Goal: Contribute content: Add original content to the website for others to see

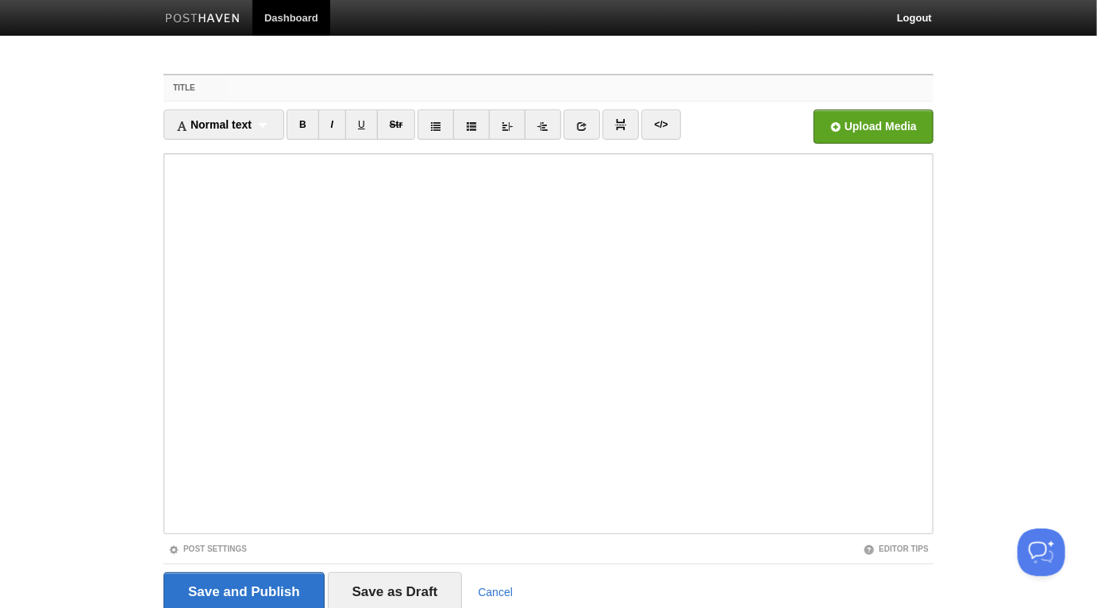
click at [429, 84] on input "Title" at bounding box center [581, 87] width 706 height 25
paste input "Ruling on Taking Photos of Yourself[PERSON_NAME]"
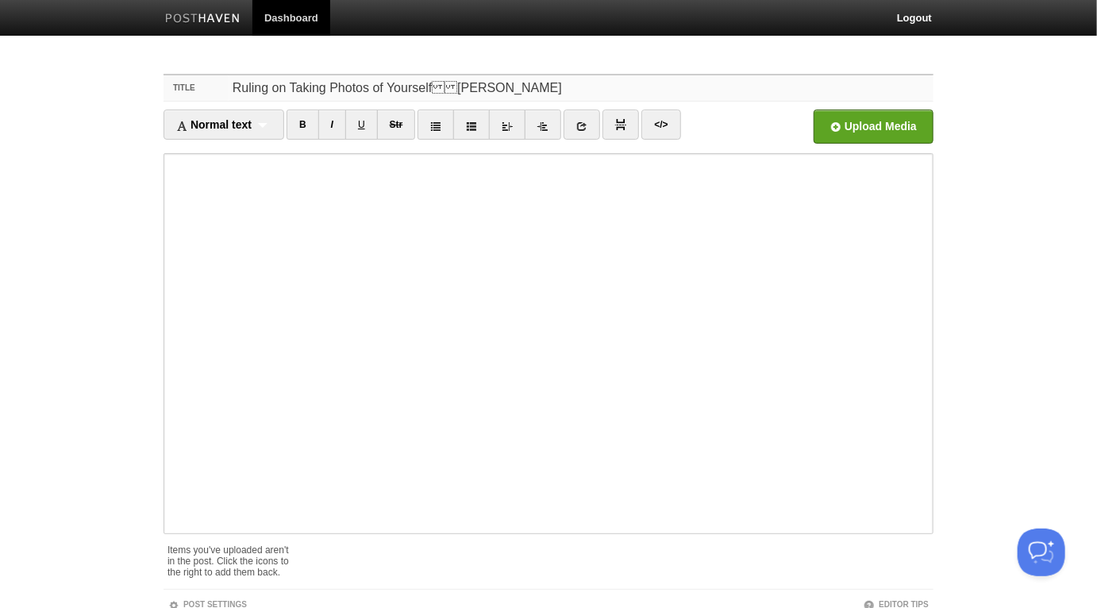
drag, startPoint x: 568, startPoint y: 95, endPoint x: 436, endPoint y: 92, distance: 131.8
click at [436, 92] on input "Ruling on Taking Photos of YourselfAbdulHakeem Mitchell" at bounding box center [581, 87] width 706 height 25
click at [434, 87] on input "Ruling on Taking Photos of YourselfAbdulHakeem Mitchell" at bounding box center [581, 87] width 706 height 25
type input "Ruling on Taking Photos of Yourself- AbdulHakeem Mitchell"
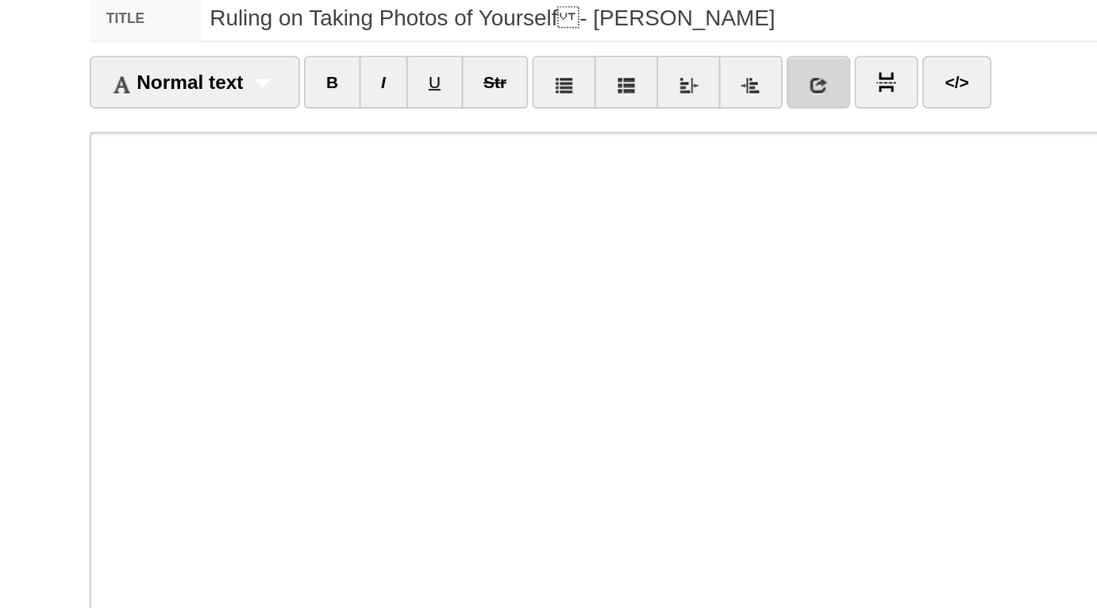
click at [586, 129] on icon at bounding box center [582, 126] width 11 height 11
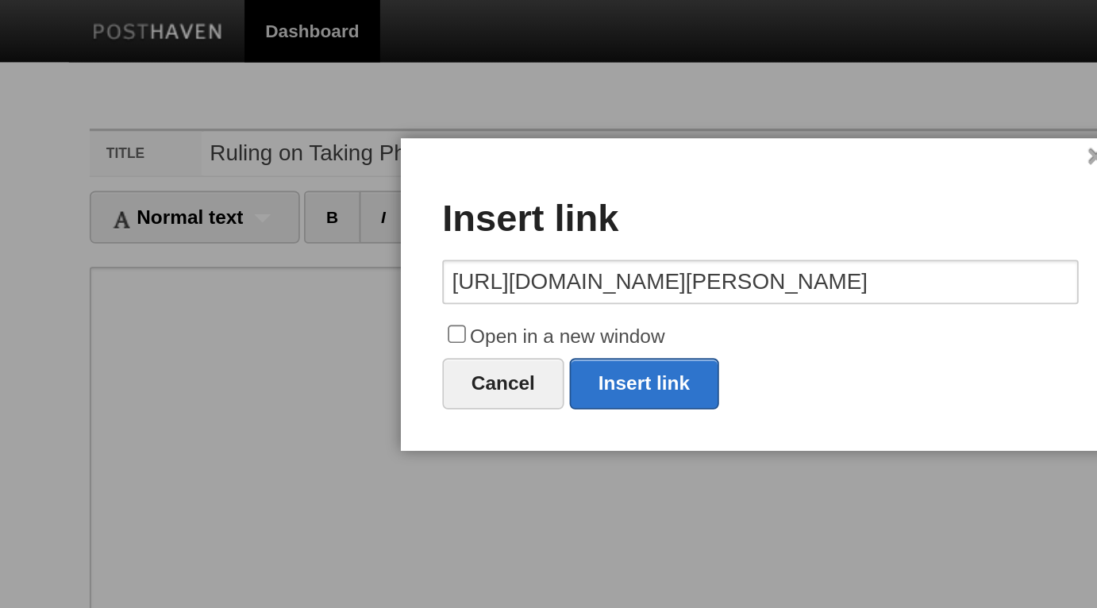
scroll to position [0, 81]
type input "https://soundcloud.com/dutawheed/advice-to-the-salafi-abdul-hakeem-mitchell"
click at [452, 191] on label "Open in a new window" at bounding box center [548, 193] width 365 height 19
click at [380, 191] on input "Open in a new window" at bounding box center [374, 192] width 10 height 10
checkbox input "true"
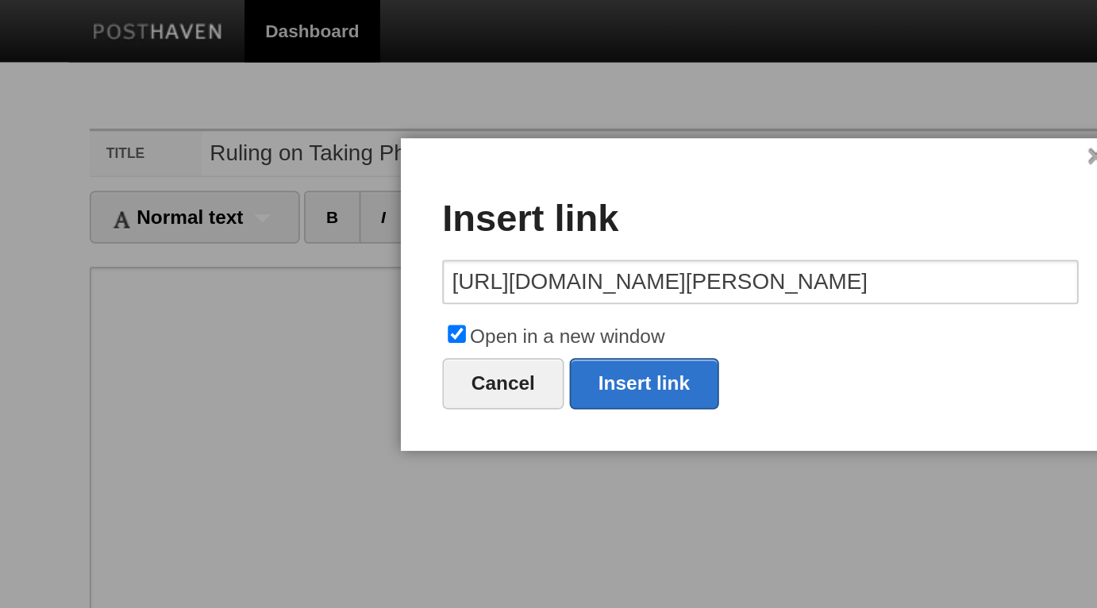
scroll to position [0, 0]
click at [489, 213] on link "Insert link" at bounding box center [482, 220] width 86 height 29
type input "https://"
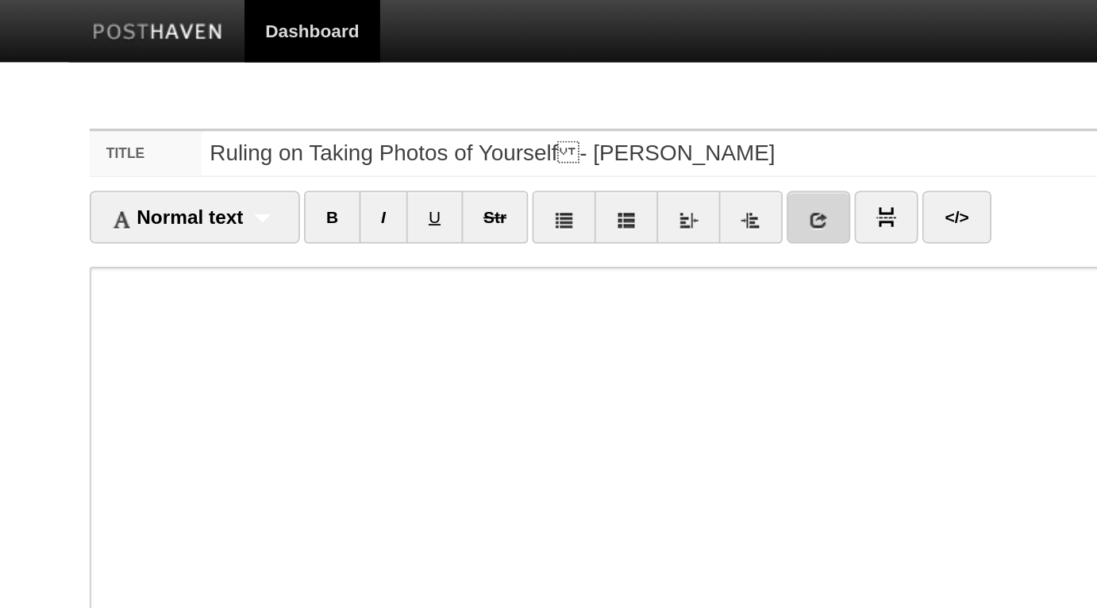
click at [584, 127] on icon at bounding box center [582, 126] width 11 height 11
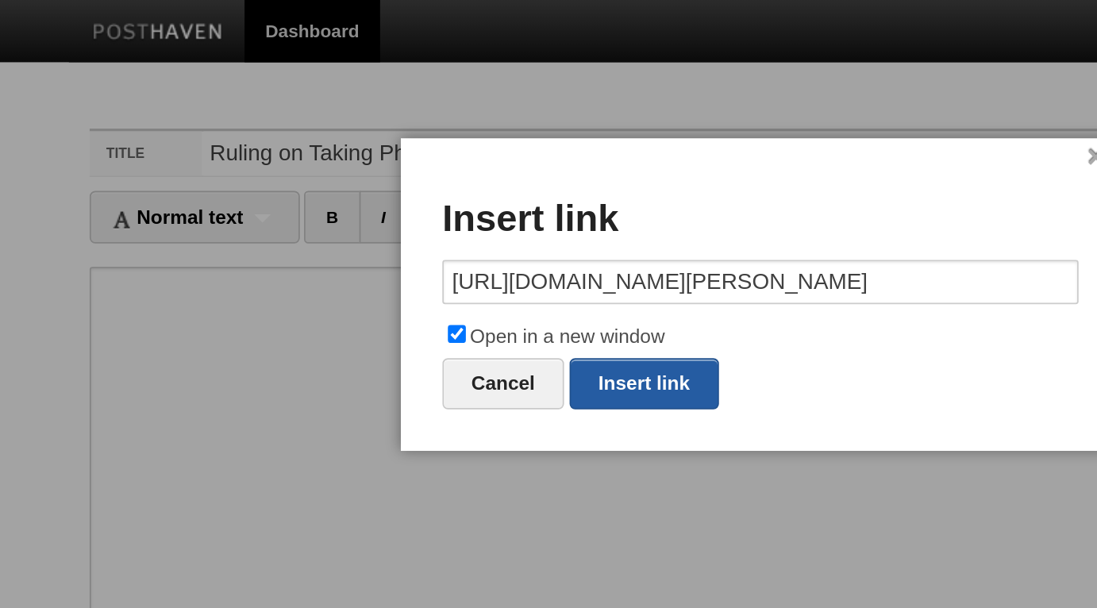
click at [478, 221] on link "Insert link" at bounding box center [482, 220] width 86 height 29
type input "https://"
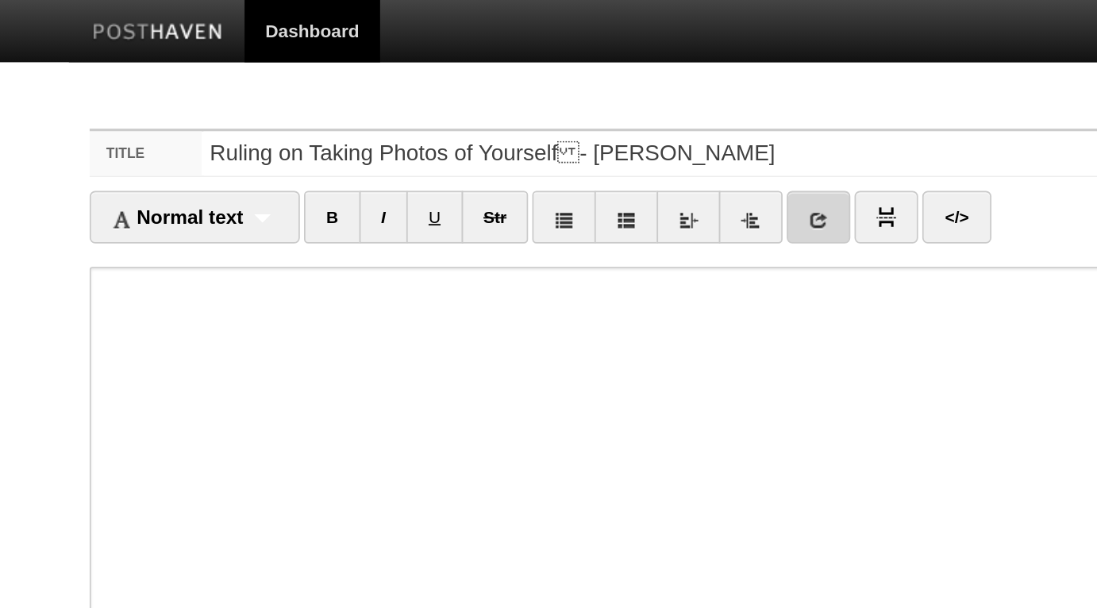
click at [593, 123] on link at bounding box center [582, 125] width 37 height 30
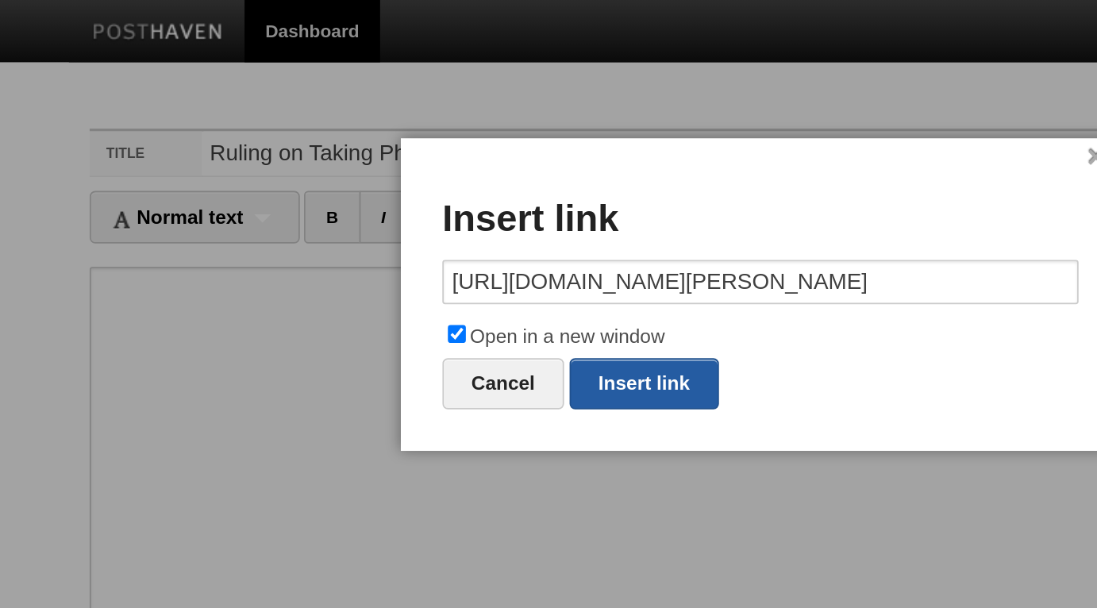
click at [483, 214] on link "Insert link" at bounding box center [482, 220] width 86 height 29
type input "https://"
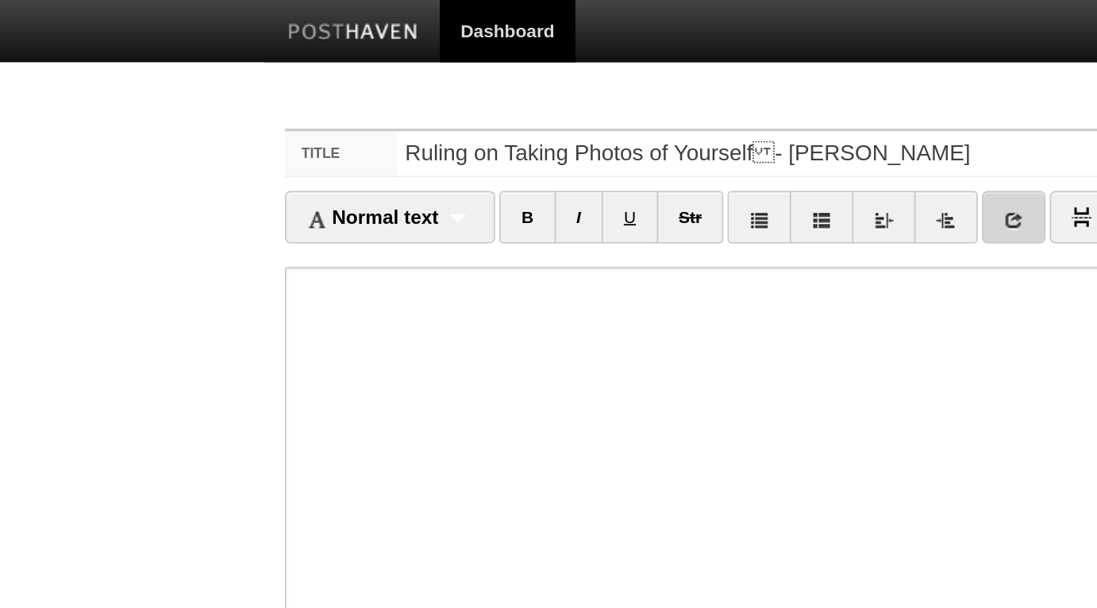
click at [584, 125] on icon at bounding box center [582, 126] width 11 height 11
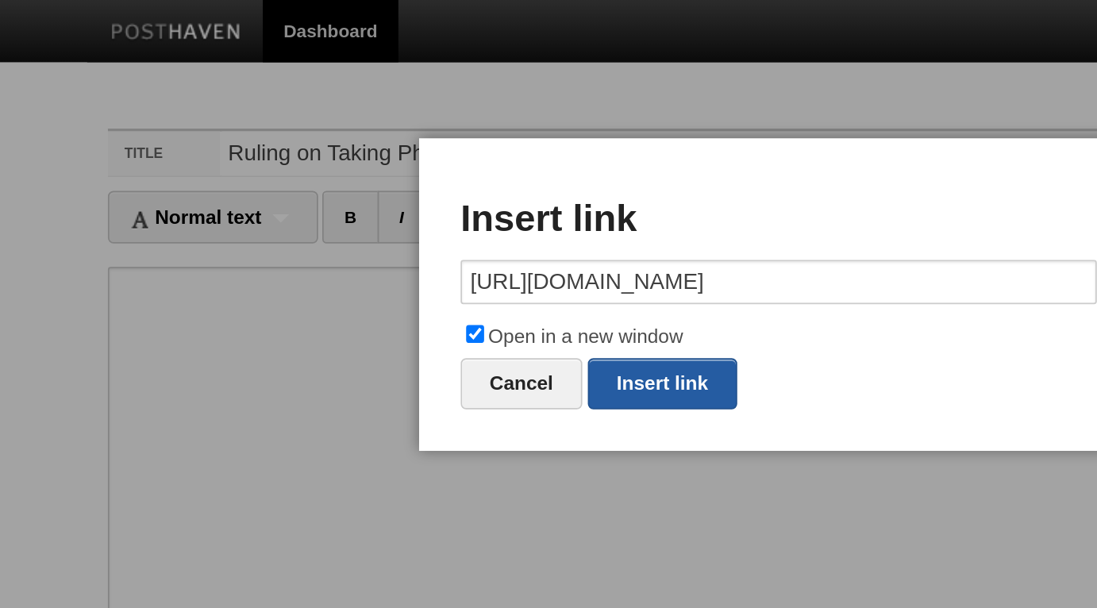
click at [508, 217] on link "Insert link" at bounding box center [482, 220] width 86 height 29
type input "https://"
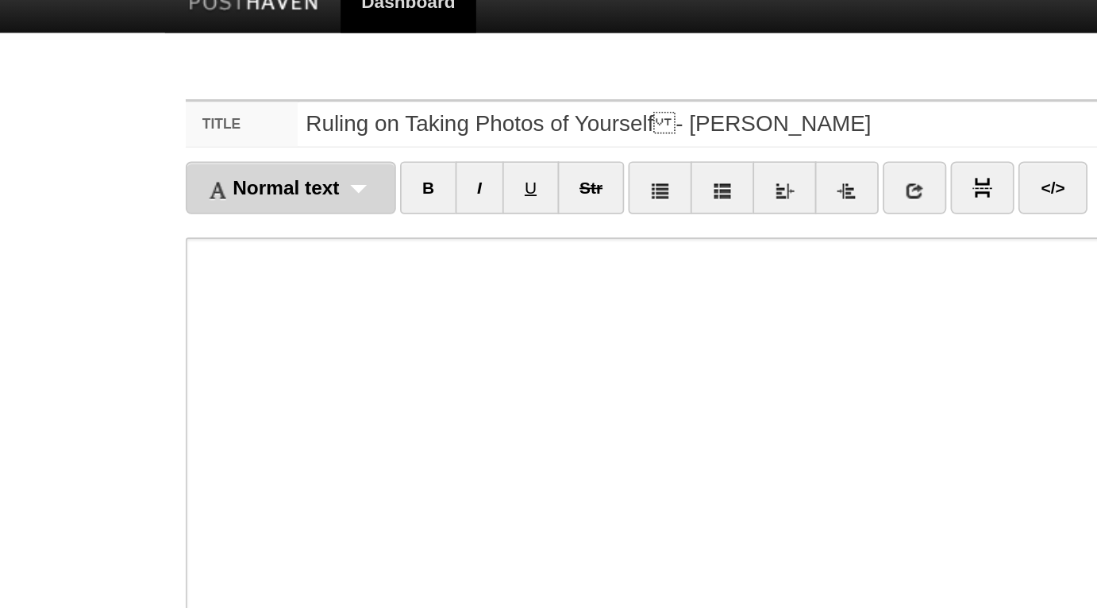
click at [273, 122] on div "Normal text Normal text Heading 1 Heading 2 Heading 3" at bounding box center [224, 125] width 121 height 30
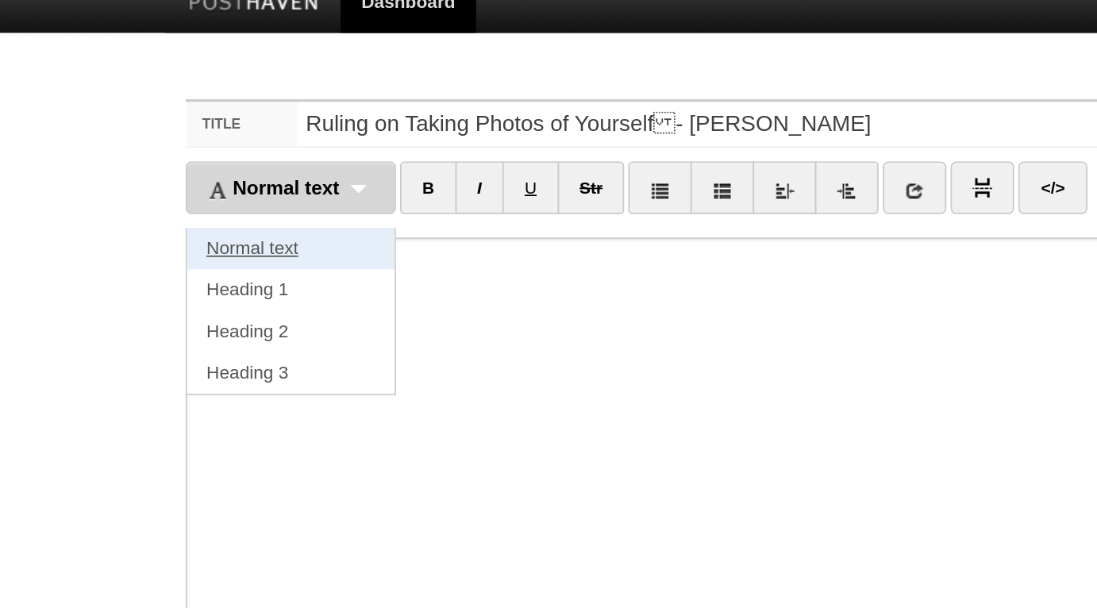
click at [253, 154] on link "Normal text" at bounding box center [223, 160] width 119 height 24
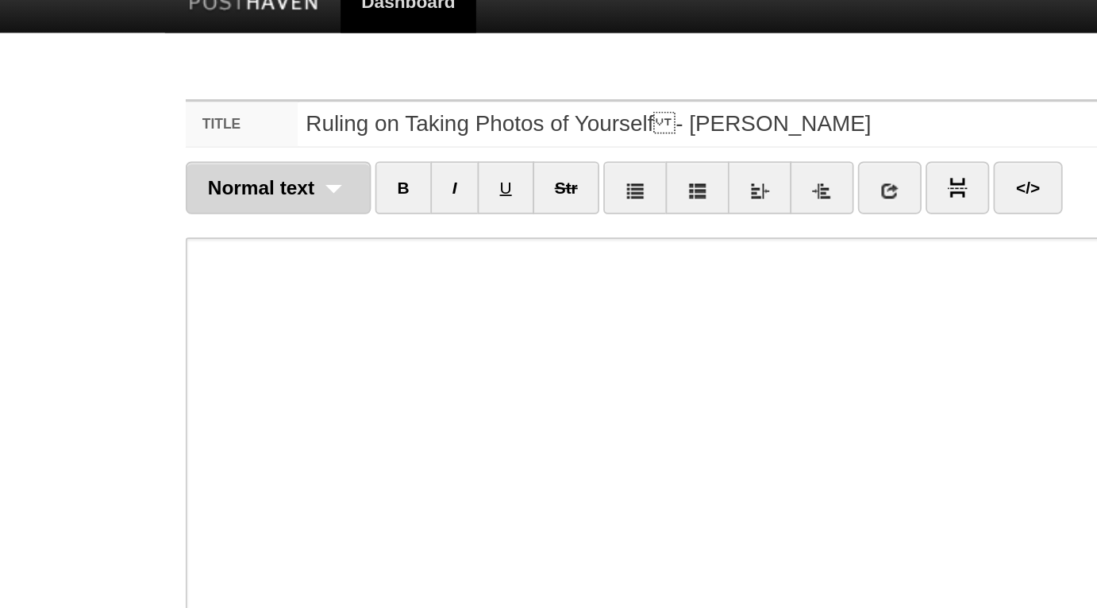
click at [253, 122] on div "Normal text Normal text Heading 1 Heading 2 Heading 3" at bounding box center [217, 125] width 106 height 30
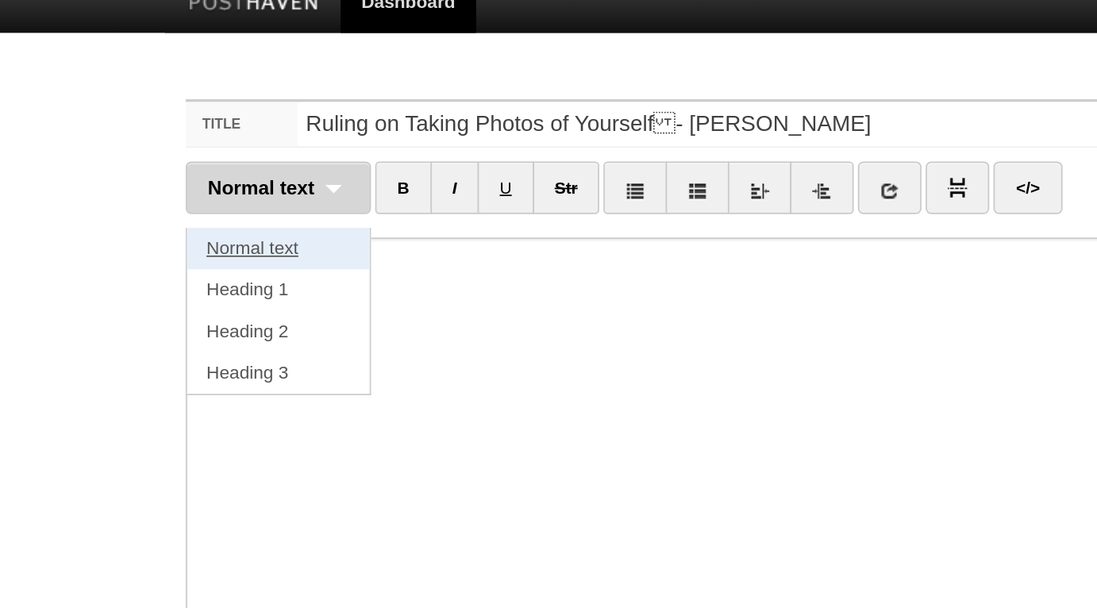
click at [238, 155] on link "Normal text" at bounding box center [216, 160] width 105 height 24
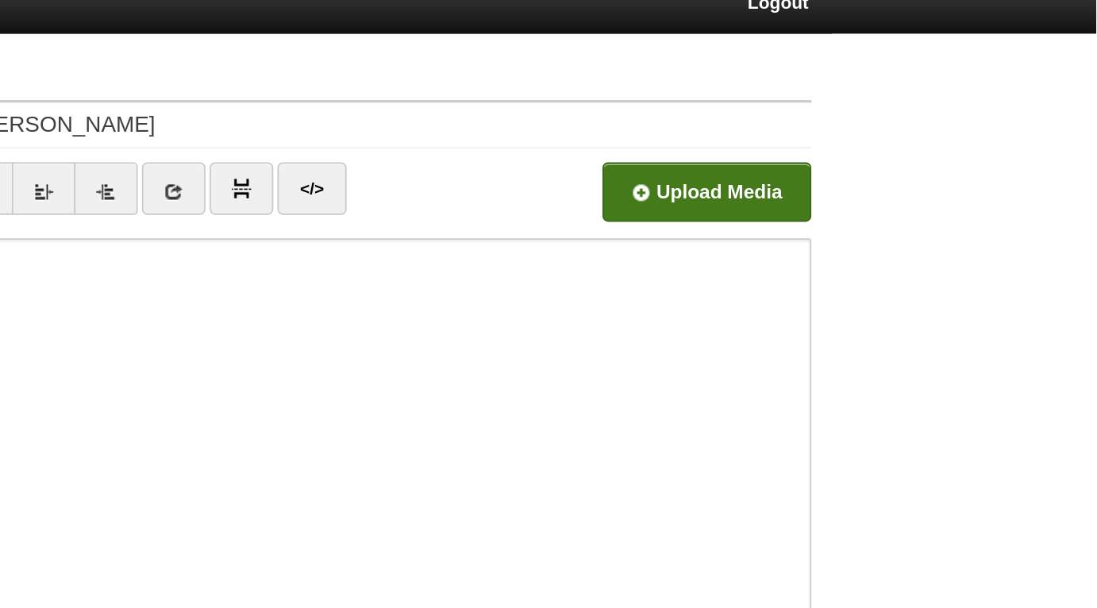
click at [834, 129] on input "file" at bounding box center [395, 131] width 1202 height 81
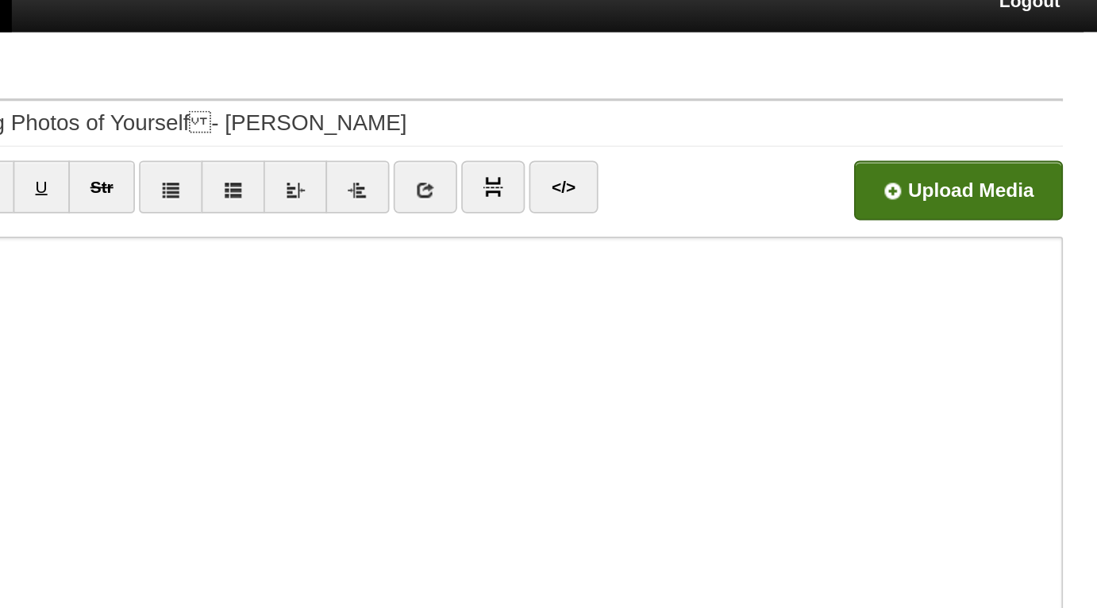
click at [846, 133] on input "file" at bounding box center [395, 131] width 1202 height 81
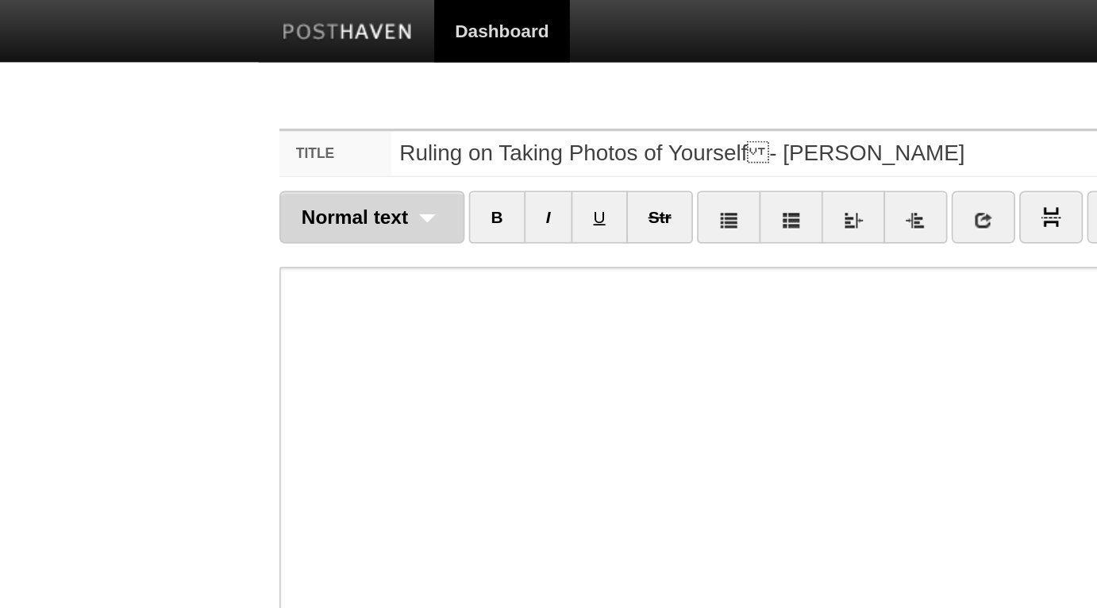
click at [248, 118] on div "Normal text Normal text Heading 1 Heading 2 Heading 3" at bounding box center [217, 125] width 106 height 30
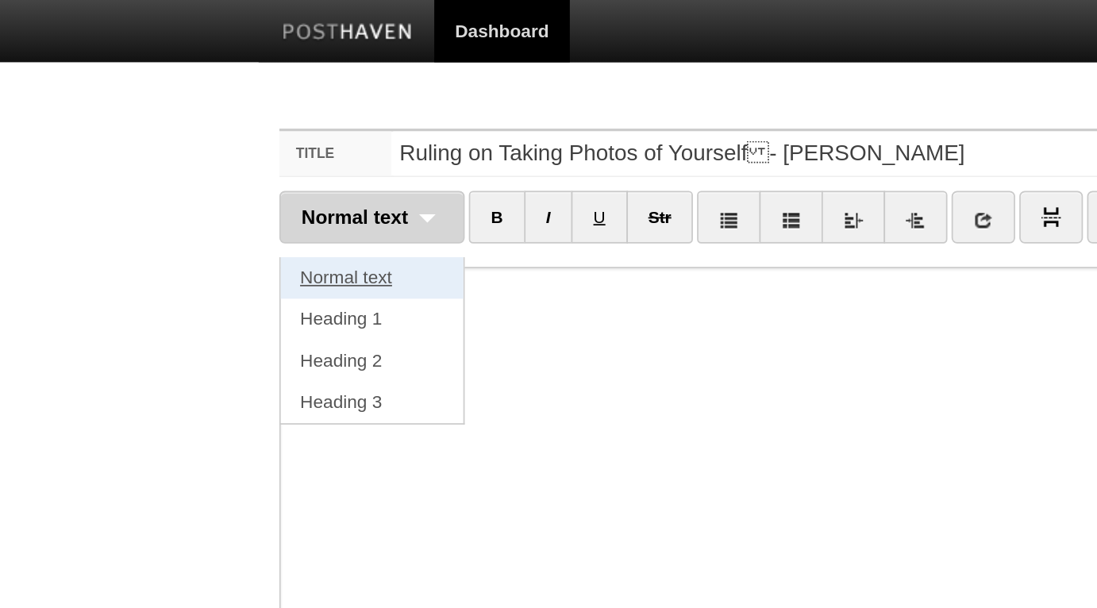
click at [225, 159] on link "Normal text" at bounding box center [216, 160] width 105 height 24
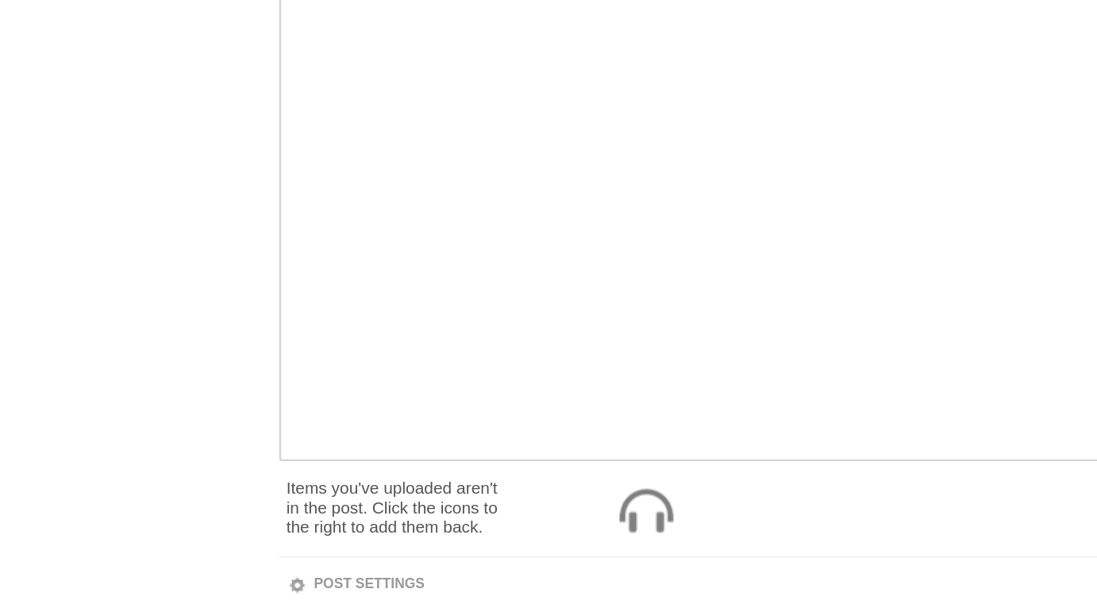
scroll to position [117, 0]
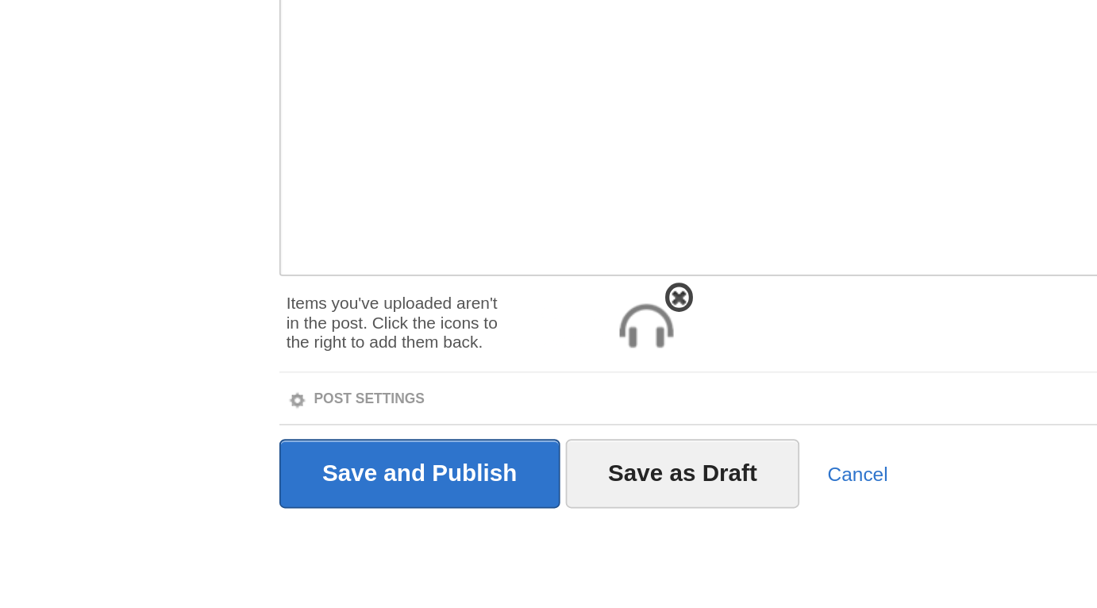
click at [380, 444] on img at bounding box center [374, 447] width 38 height 38
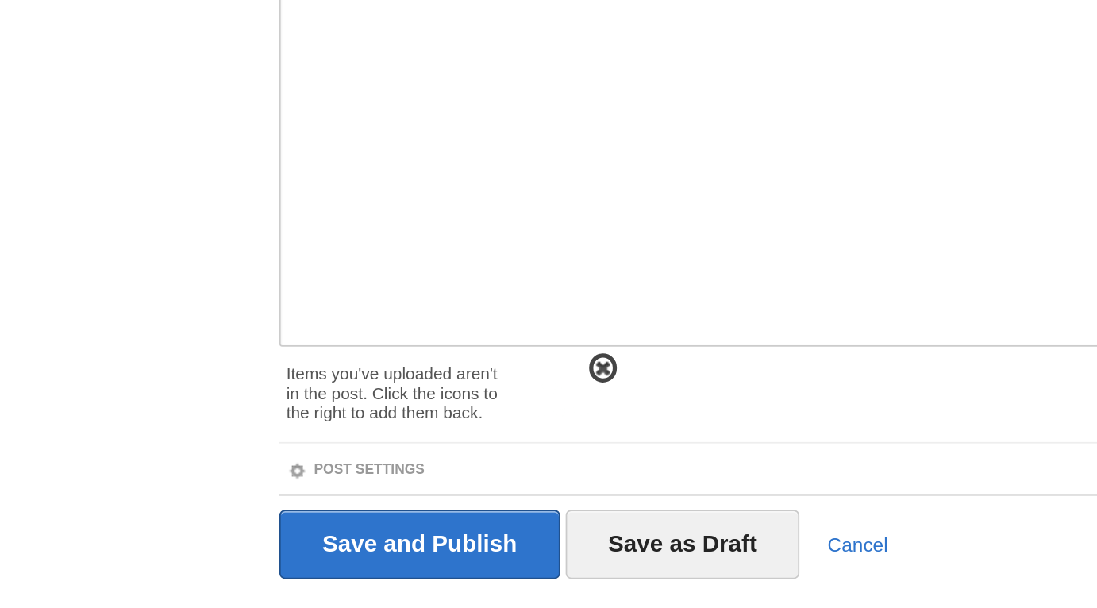
click at [350, 428] on span at bounding box center [349, 430] width 11 height 11
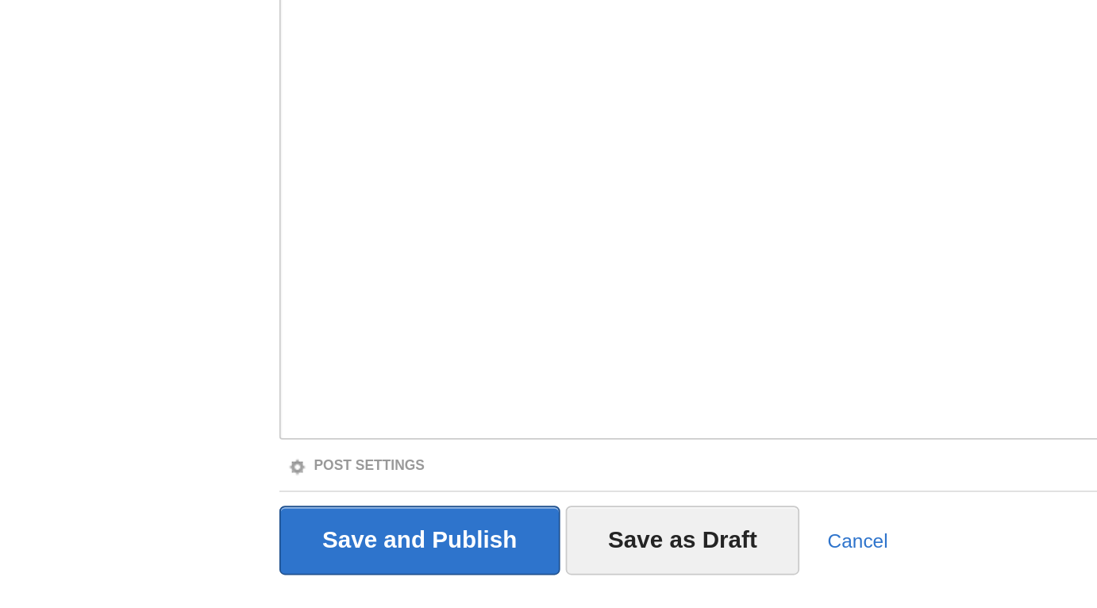
scroll to position [62, 0]
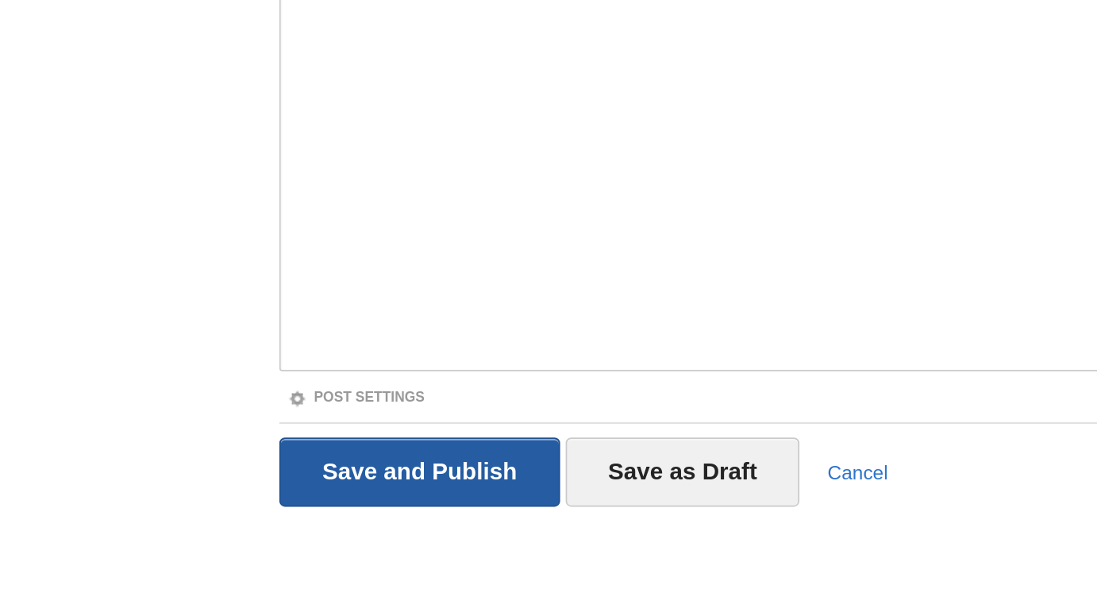
click at [292, 523] on input "Save and Publish" at bounding box center [244, 531] width 161 height 40
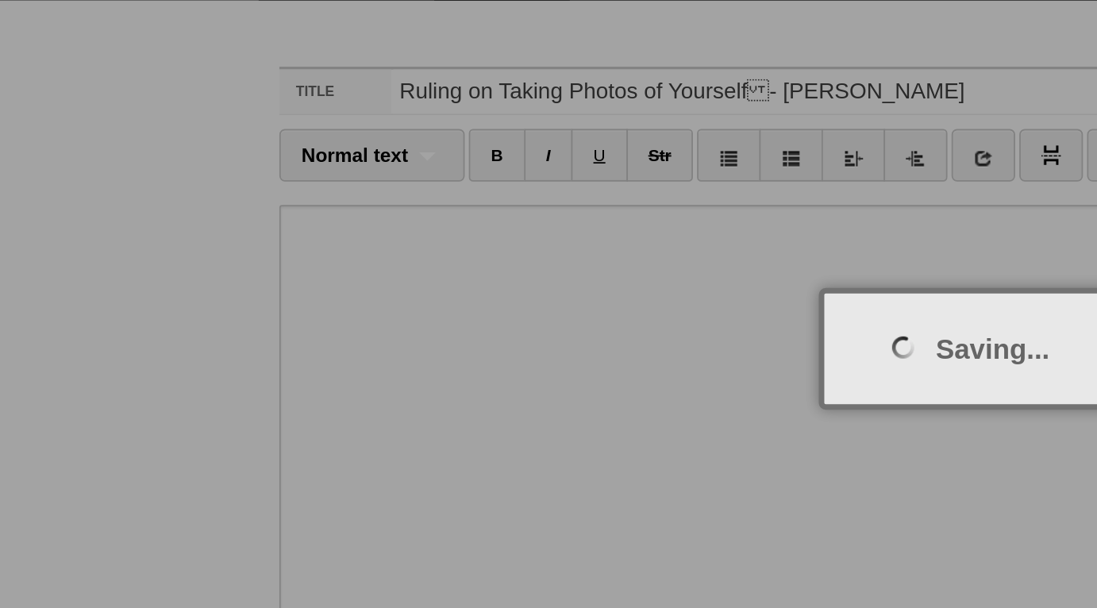
scroll to position [0, 0]
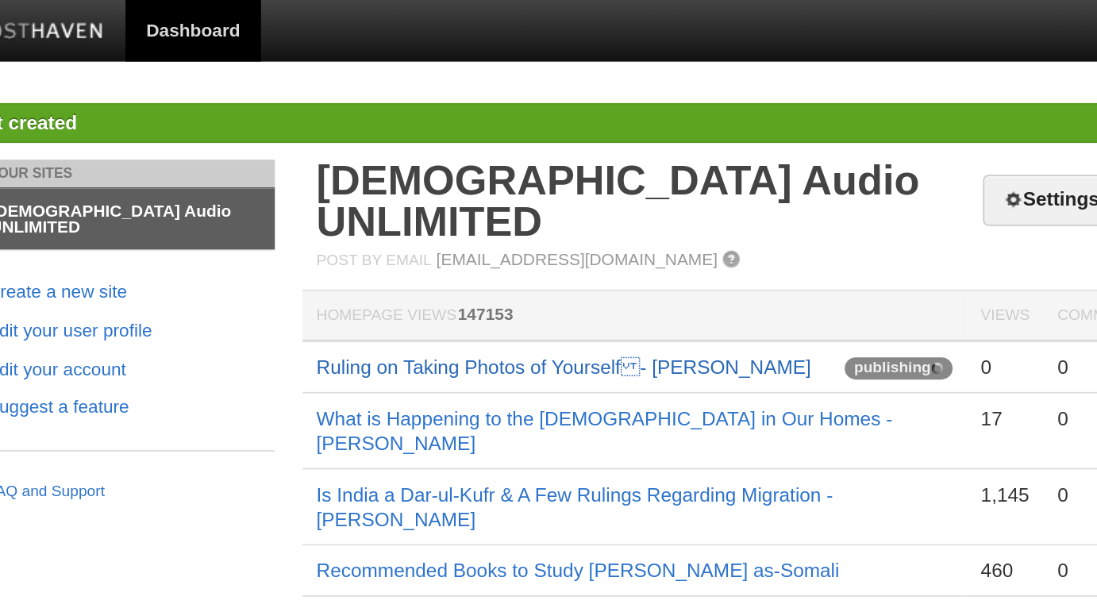
click at [613, 205] on link "Ruling on Taking Photos of Yourself- AbdulHakeem Mitchell" at bounding box center [504, 211] width 284 height 13
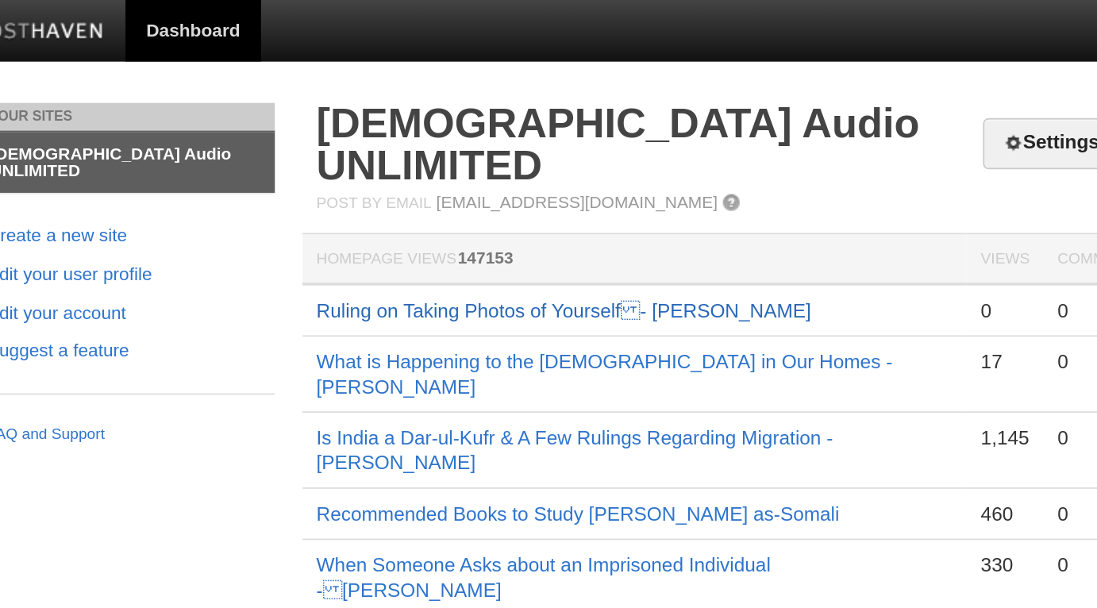
click at [587, 172] on link "Ruling on Taking Photos of Yourself- AbdulHakeem Mitchell" at bounding box center [504, 178] width 284 height 13
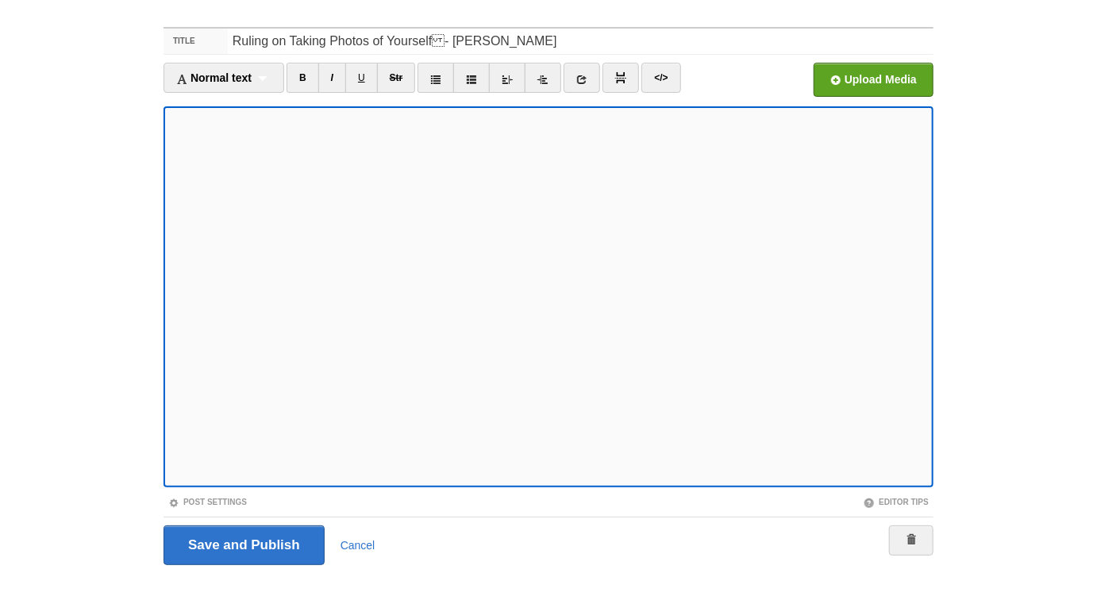
scroll to position [62, 0]
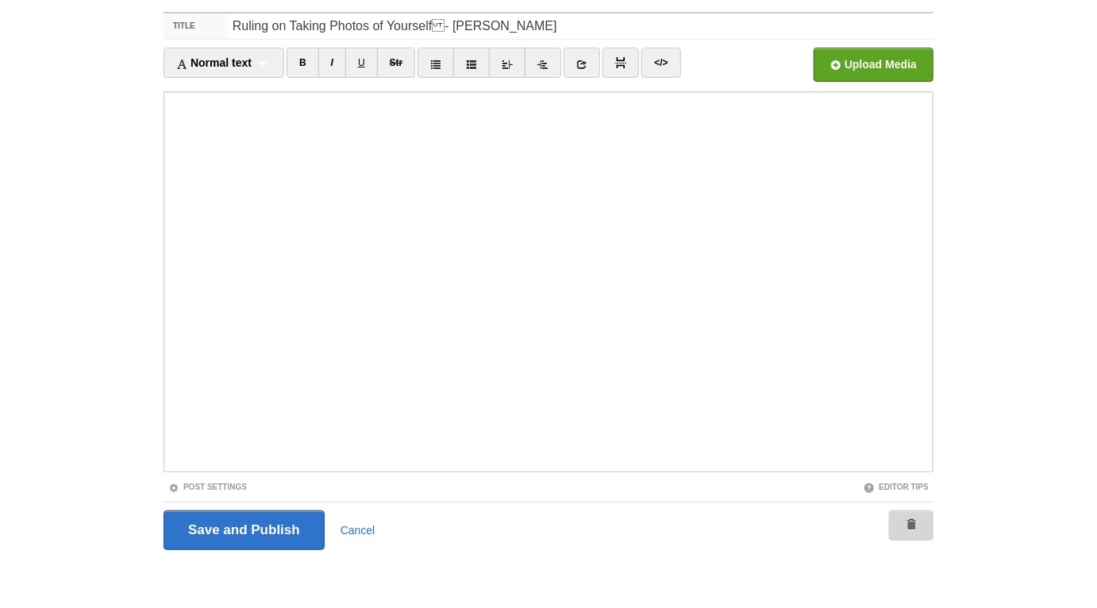
click at [908, 528] on span at bounding box center [911, 524] width 11 height 11
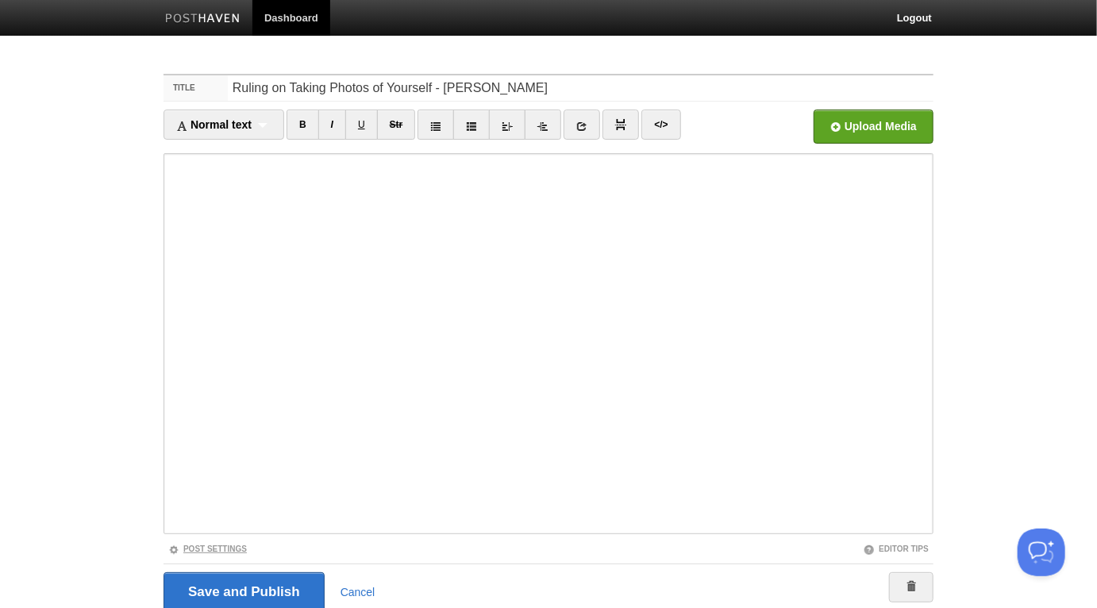
click at [215, 551] on link "Post Settings" at bounding box center [207, 549] width 79 height 9
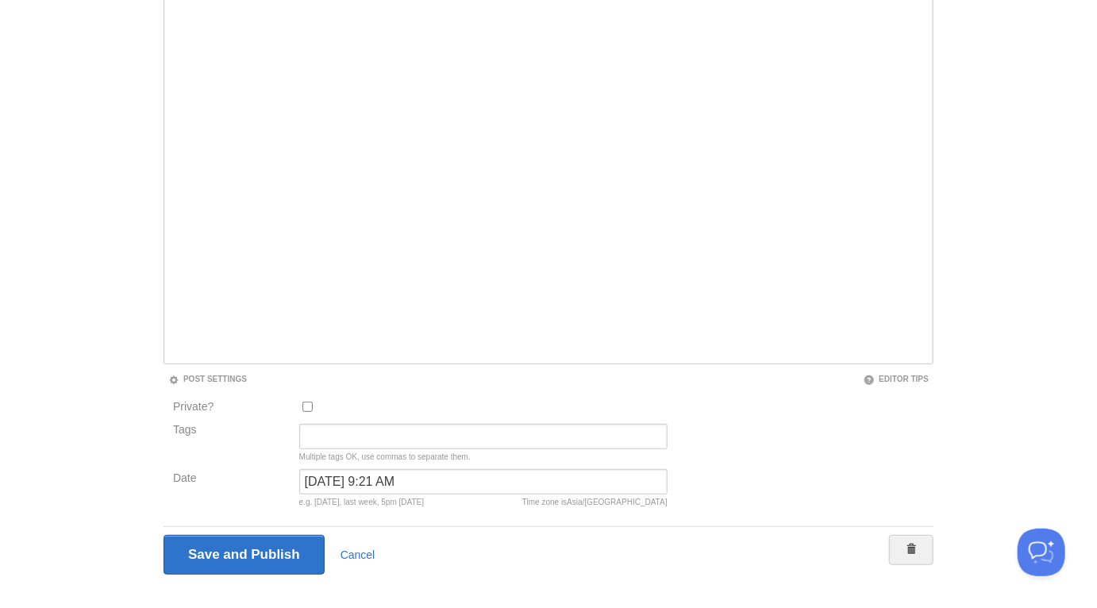
scroll to position [194, 0]
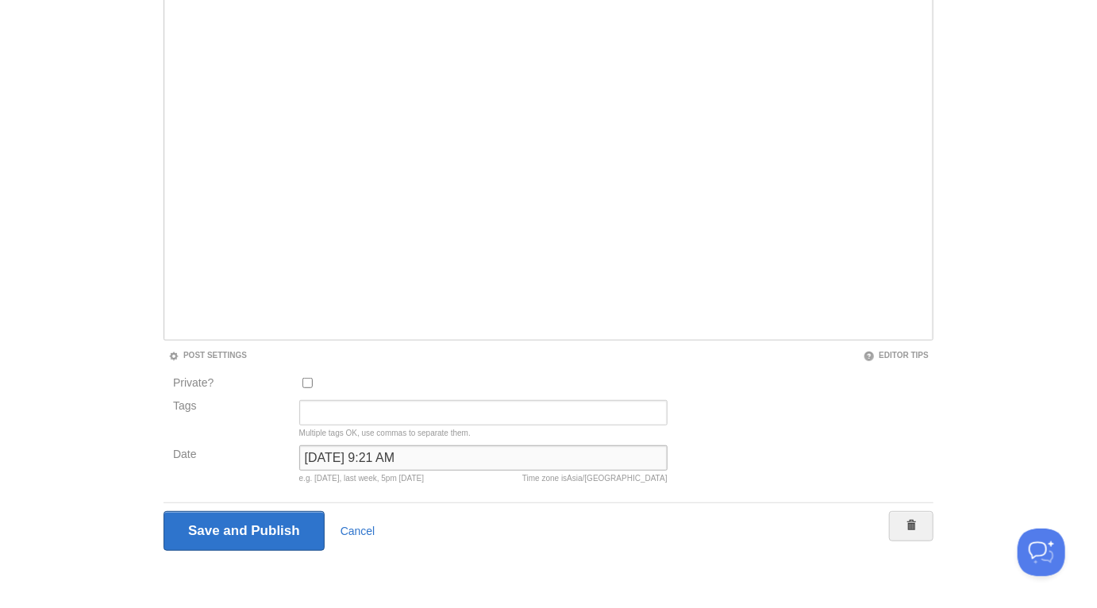
click at [369, 462] on input "January 15, 2025 at 9:21 AM" at bounding box center [483, 458] width 368 height 25
type input "now"
click at [164, 511] on input "Save and Publish" at bounding box center [244, 531] width 161 height 40
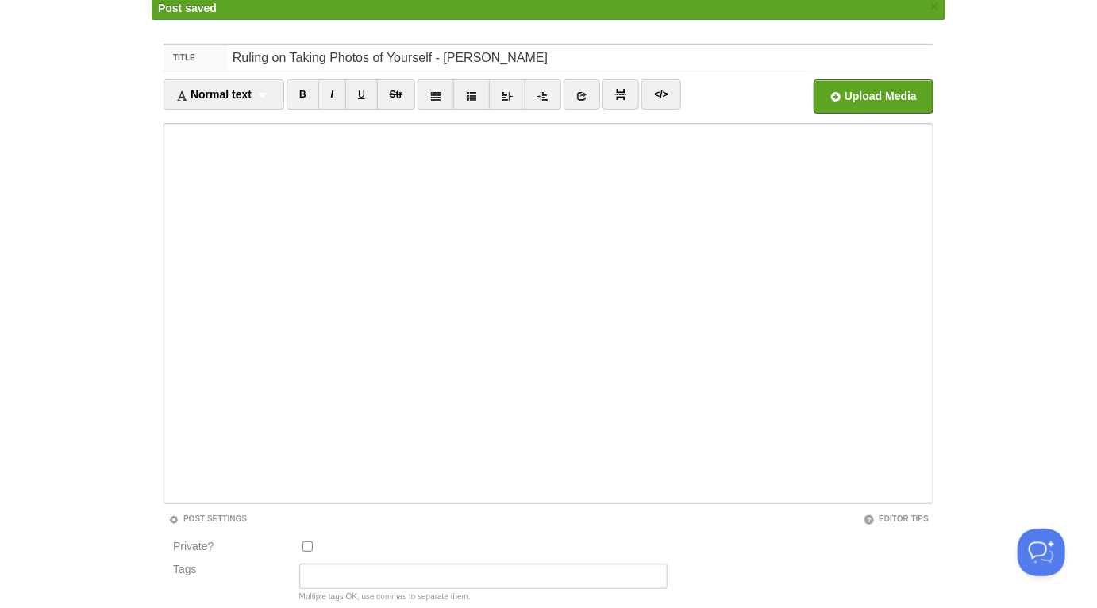
scroll to position [60, 0]
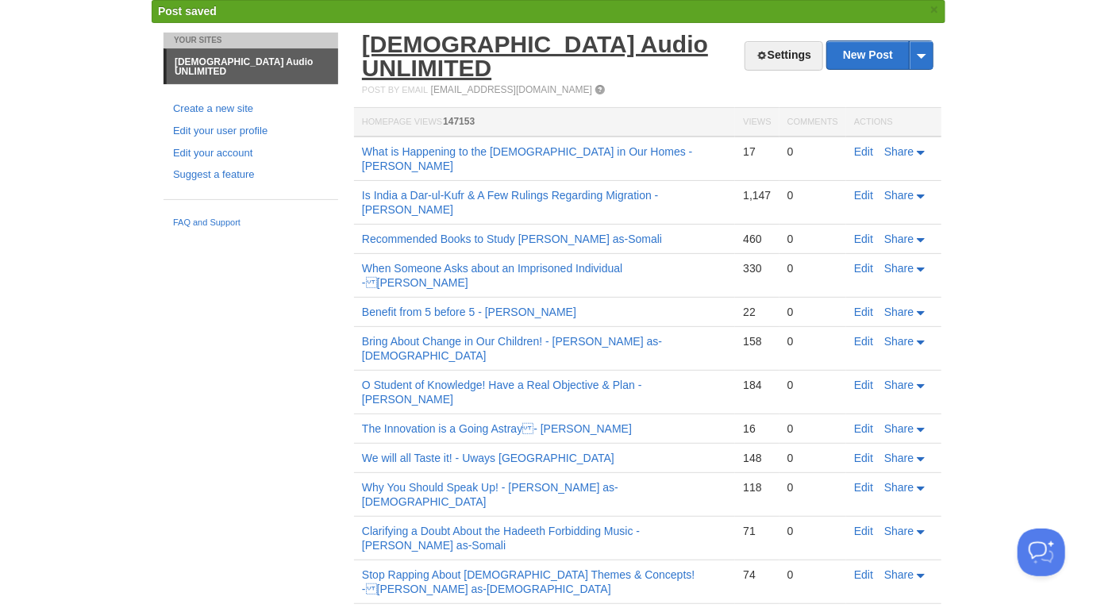
click at [524, 46] on link "[DEMOGRAPHIC_DATA] Audio UNLIMITED" at bounding box center [535, 56] width 346 height 50
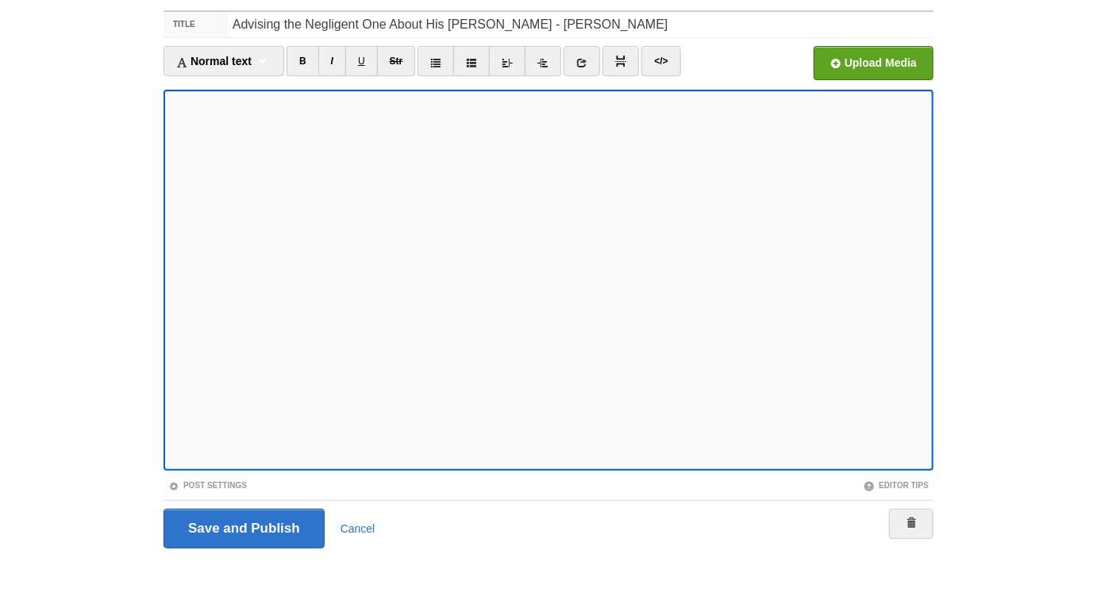
scroll to position [62, 0]
click at [242, 487] on link "Post Settings" at bounding box center [207, 487] width 79 height 9
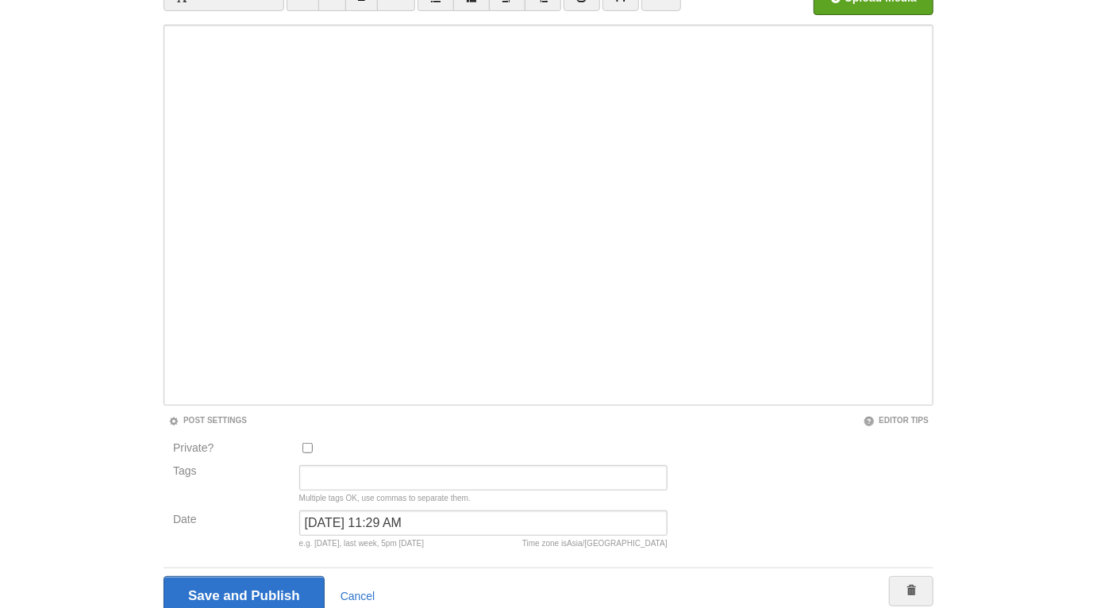
scroll to position [194, 0]
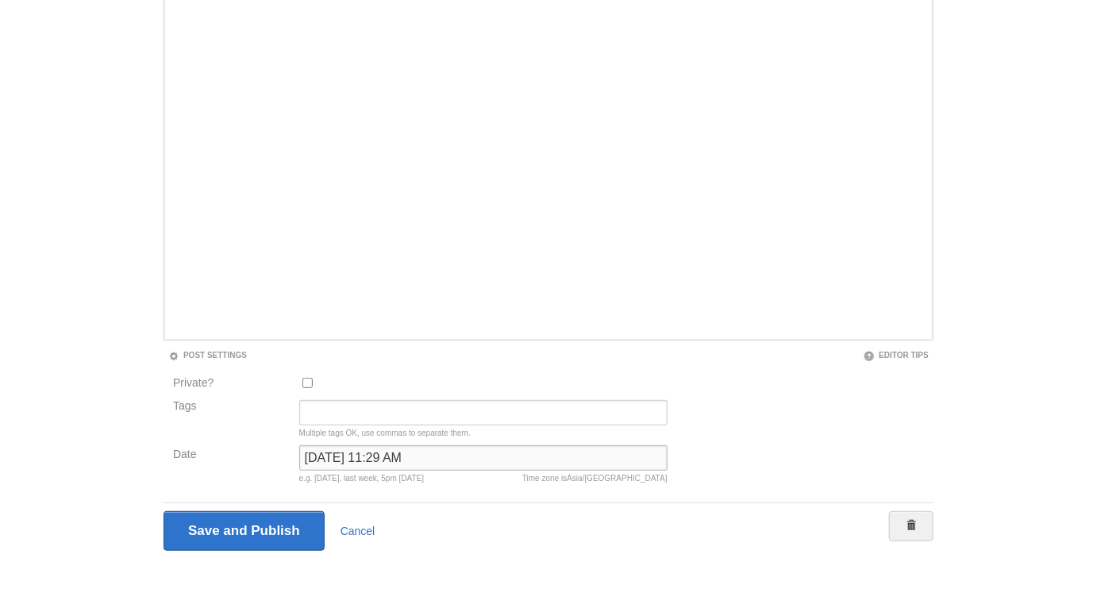
click at [360, 457] on input "January 15, 2025 at 11:29 AM" at bounding box center [483, 458] width 368 height 25
type input "now"
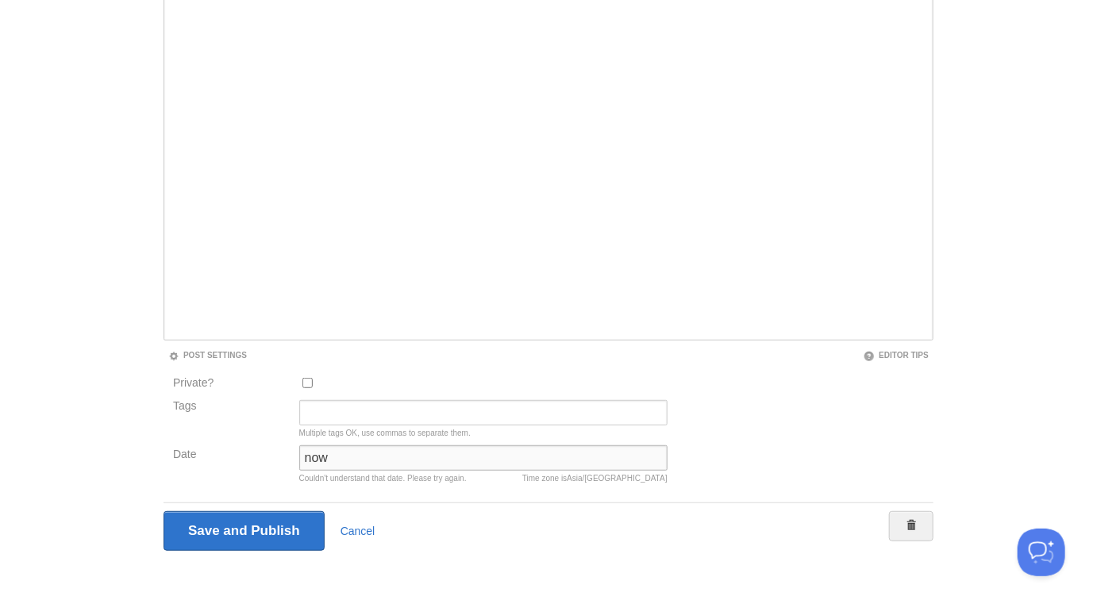
click at [164, 511] on input "Save and Publish" at bounding box center [244, 531] width 161 height 40
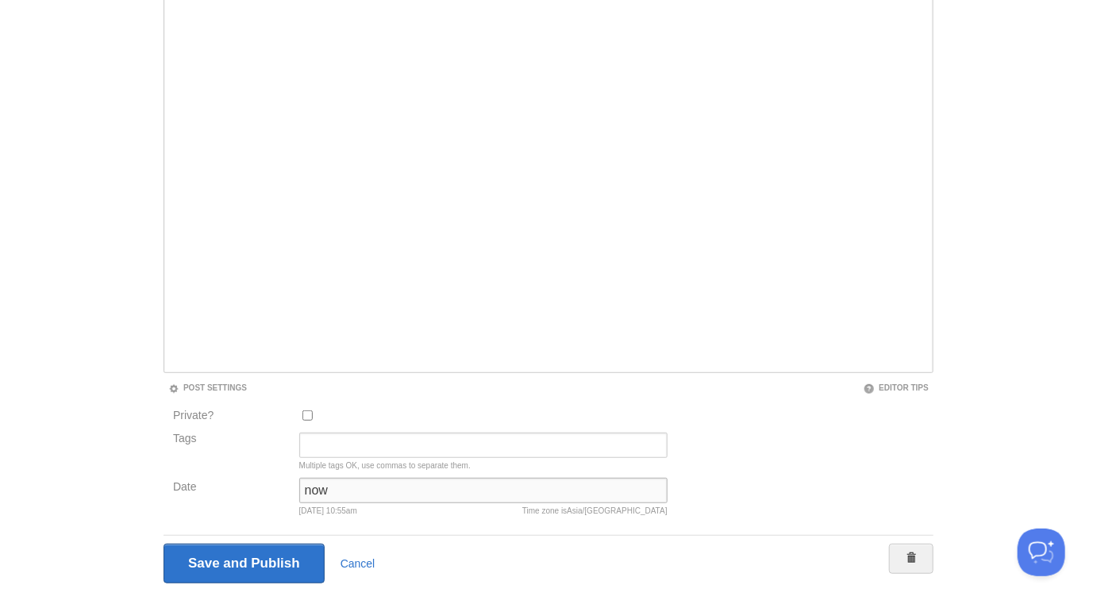
scroll to position [60, 0]
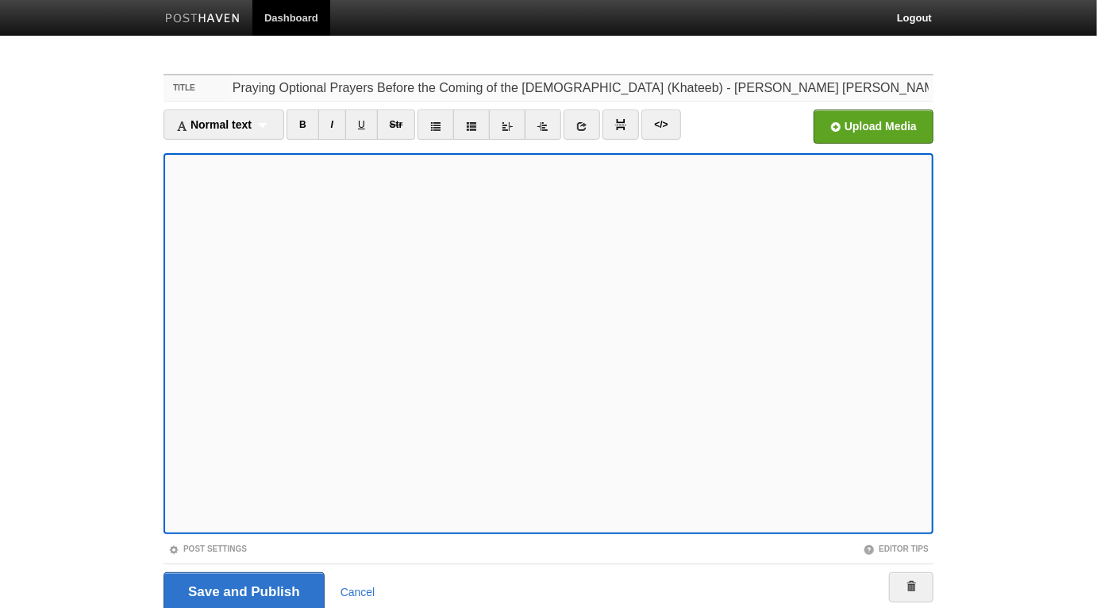
click at [645, 88] on input "Praying Optional Prayers Before the Coming of the [DEMOGRAPHIC_DATA] (Khateeb) …" at bounding box center [581, 87] width 706 height 25
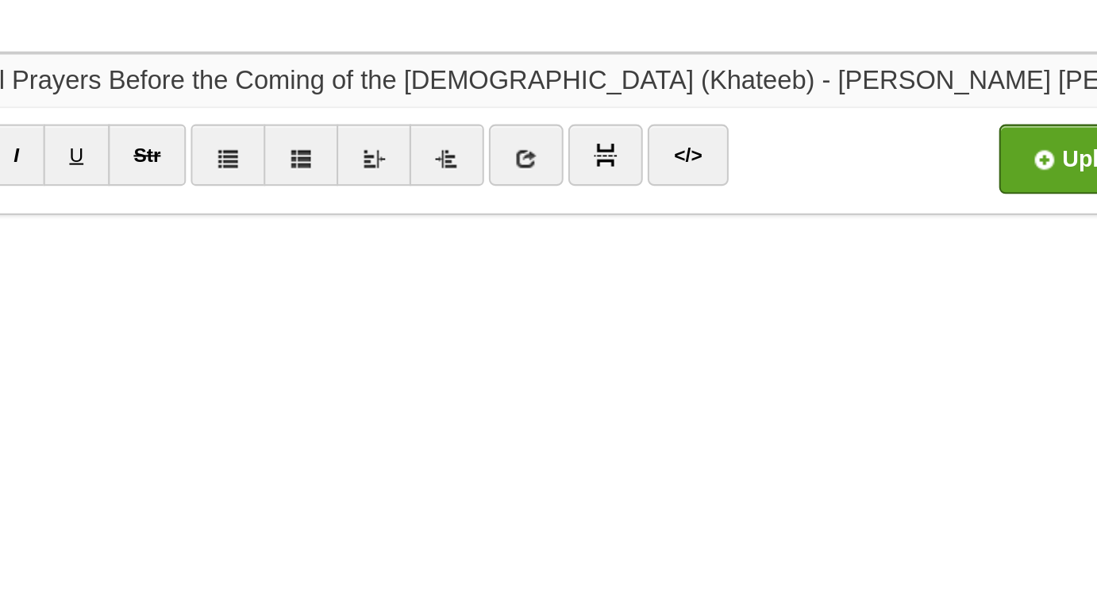
click at [513, 87] on input "Praying Optional Prayers Before the Coming of the [DEMOGRAPHIC_DATA] (Khateeb) …" at bounding box center [581, 87] width 706 height 25
type input "Praying Optional Prayers Before the Coming of the [DEMOGRAPHIC_DATA] (Khateeb) …"
click at [164, 573] on input "Save and Publish" at bounding box center [244, 593] width 161 height 40
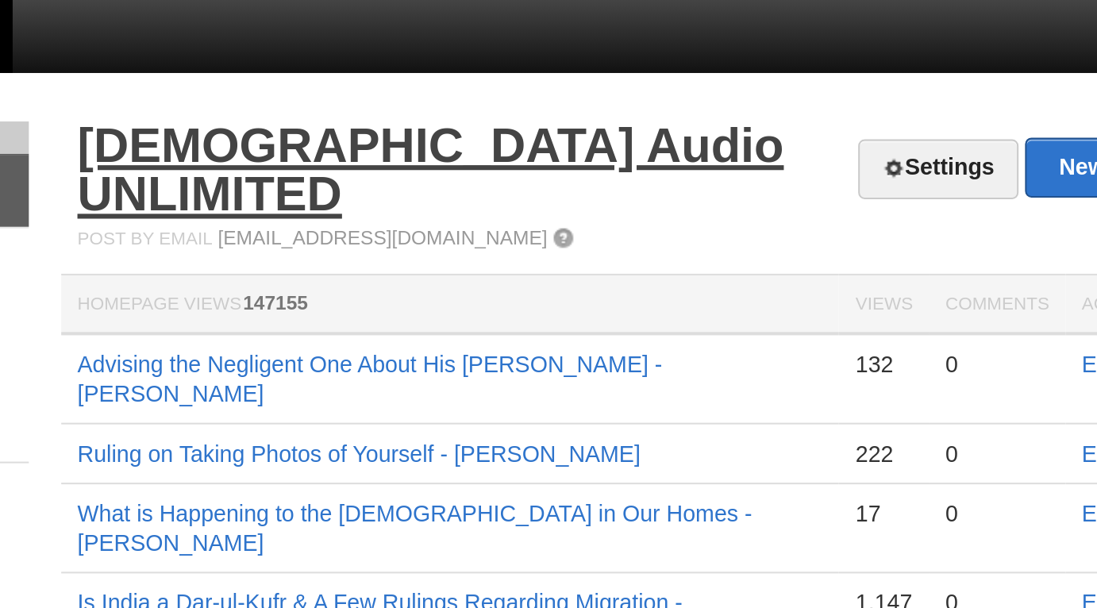
click at [533, 69] on link "[DEMOGRAPHIC_DATA] Audio UNLIMITED" at bounding box center [535, 83] width 346 height 50
click at [581, 67] on link "[DEMOGRAPHIC_DATA] Audio UNLIMITED" at bounding box center [535, 83] width 346 height 50
